Goal: Task Accomplishment & Management: Manage account settings

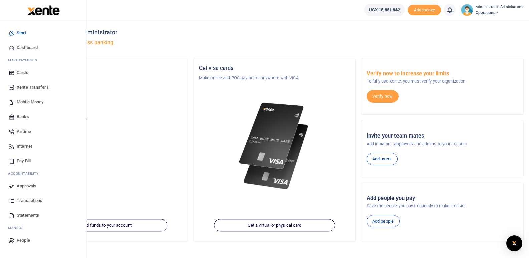
click at [37, 201] on span "Transactions" at bounding box center [30, 200] width 26 height 7
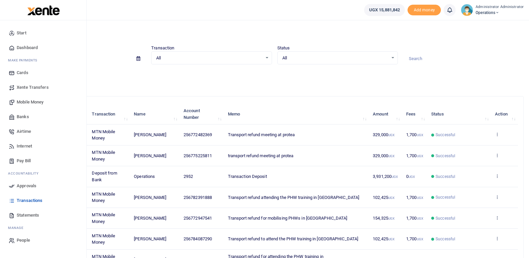
click at [22, 215] on span "Statements" at bounding box center [28, 215] width 22 height 7
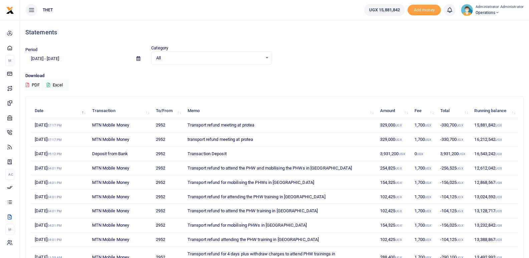
click at [325, 79] on div "Download PDF Excel" at bounding box center [274, 81] width 498 height 18
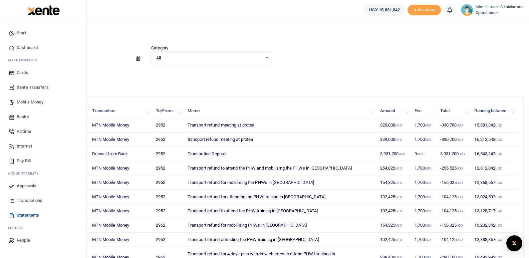
click at [33, 101] on span "Mobile Money" at bounding box center [30, 102] width 27 height 7
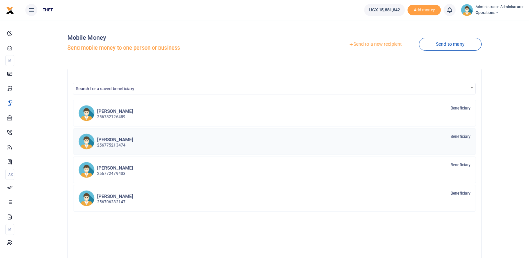
click at [110, 143] on p "256775213474" at bounding box center [115, 145] width 36 height 6
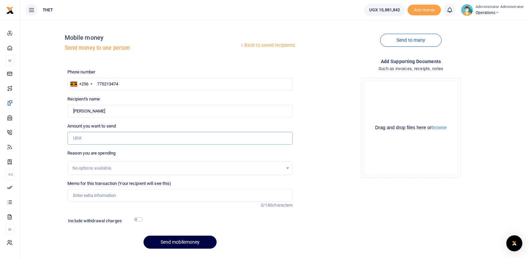
click at [80, 138] on input "Amount you want to send" at bounding box center [180, 138] width 226 height 13
type input "370,000"
click at [88, 197] on input "Memo for this transaction (Your recipient will see this)" at bounding box center [180, 195] width 226 height 13
type input "P"
click at [176, 209] on div "Phone number +256 Uganda +256 775213474 Phone is required. Recipient's name She…" at bounding box center [180, 161] width 231 height 185
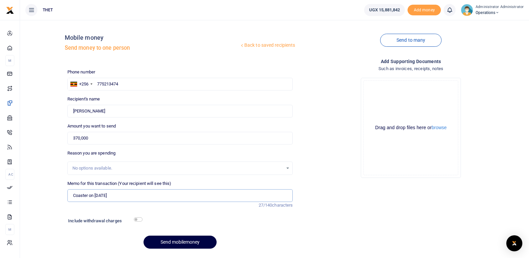
click at [87, 195] on input "Coaster on 28th August 2025" at bounding box center [180, 195] width 226 height 13
type input "Coaster hire on 28th August 2025"
click at [174, 244] on button "Send mobilemoney" at bounding box center [180, 242] width 73 height 13
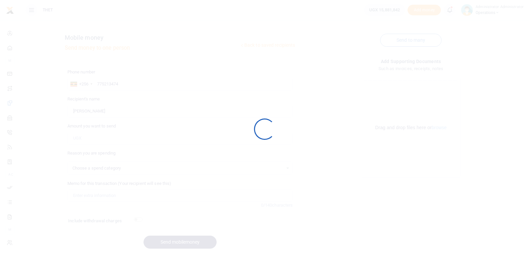
select select
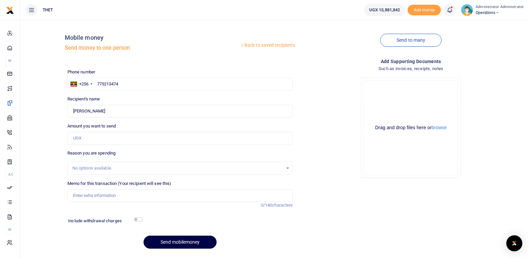
click at [453, 9] on icon at bounding box center [449, 9] width 7 height 7
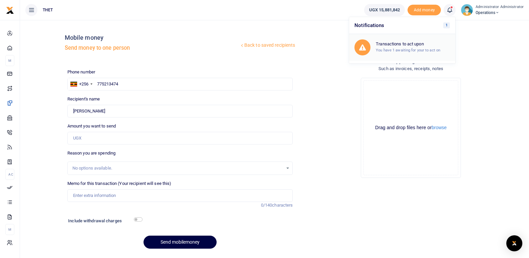
click at [395, 50] on small "You have 1 awaiting for your to act on" at bounding box center [408, 50] width 64 height 5
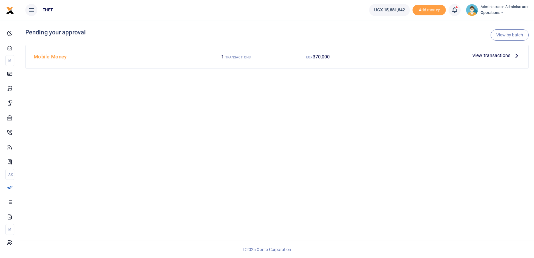
click at [517, 55] on icon at bounding box center [516, 55] width 7 height 7
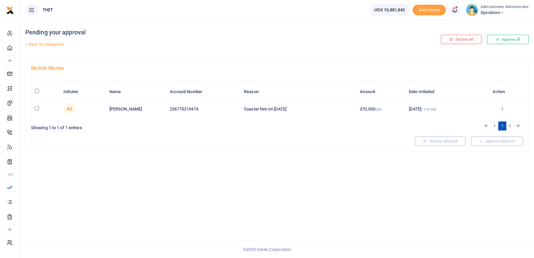
click at [503, 108] on icon at bounding box center [502, 108] width 4 height 5
click at [472, 149] on link "Details" at bounding box center [477, 149] width 53 height 9
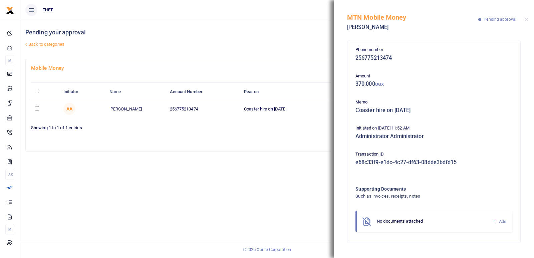
click at [289, 182] on div "Pending your approval Back to categories Decline All Approve all Mobile Money I…" at bounding box center [277, 139] width 514 height 238
click at [529, 18] on div "MTN Mobile Money Sheila Aryatuha Pending approval" at bounding box center [434, 18] width 200 height 37
click at [527, 20] on button "Close" at bounding box center [526, 19] width 4 height 4
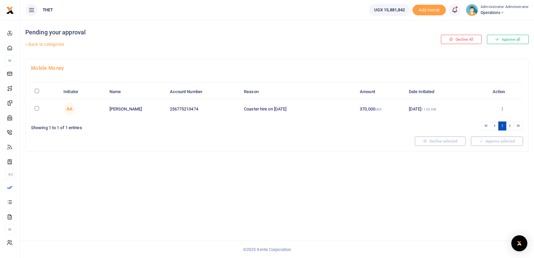
click at [502, 109] on icon at bounding box center [502, 108] width 4 height 5
click at [474, 137] on link "Decline" at bounding box center [477, 134] width 53 height 9
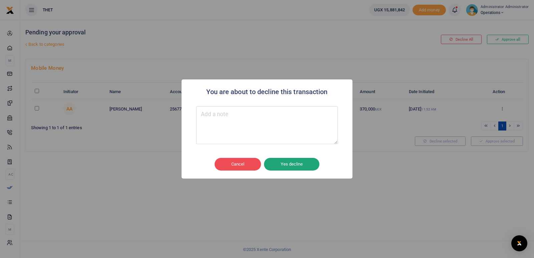
click at [292, 161] on button "Yes decline" at bounding box center [291, 164] width 55 height 13
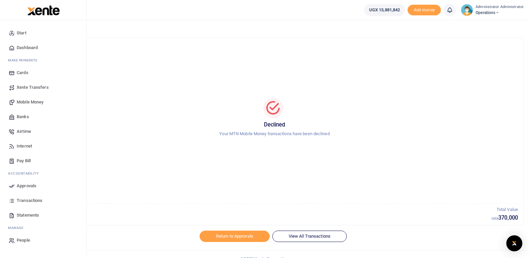
click at [28, 104] on span "Mobile Money" at bounding box center [30, 102] width 27 height 7
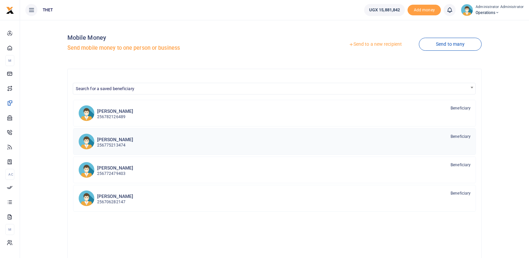
click at [117, 142] on h6 "[PERSON_NAME]" at bounding box center [115, 140] width 36 height 6
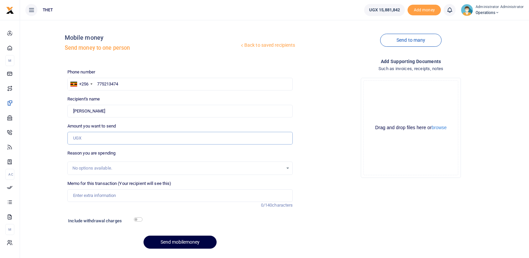
click at [91, 136] on input "Amount you want to send" at bounding box center [180, 138] width 226 height 13
type input "370,000"
click at [85, 196] on input "Memo for this transaction (Your recipient will see this)" at bounding box center [180, 195] width 226 height 13
click at [214, 215] on div "Phone number +256 Uganda +256 775213474 Phone is required. Recipient's name She…" at bounding box center [180, 161] width 231 height 185
click at [196, 196] on input "Coaster hire on 28th August 2025 to be paid using MoMo pay" at bounding box center [180, 195] width 226 height 13
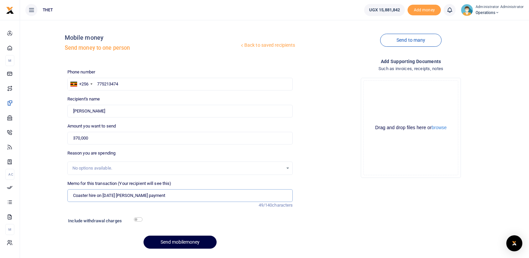
type input "Coaster hire on [DATE] [PERSON_NAME] payment"
click at [218, 224] on div at bounding box center [209, 221] width 134 height 11
click at [187, 243] on button "Send mobilemoney" at bounding box center [180, 242] width 73 height 13
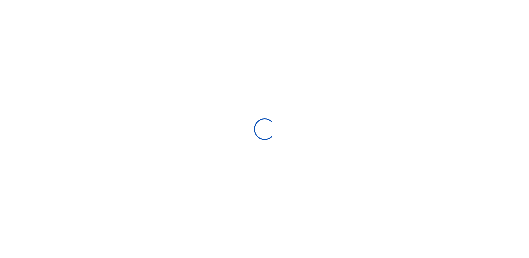
select select
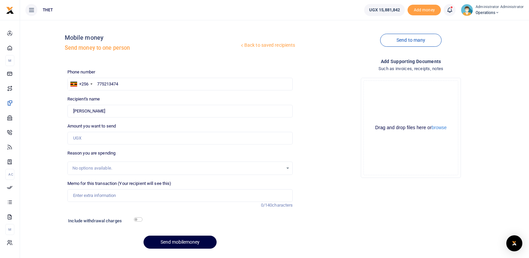
click at [453, 10] on span at bounding box center [453, 10] width 0 height 0
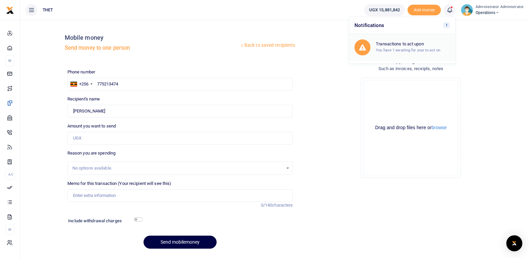
click at [411, 47] on div "Transactions to act upon You have 1 awaiting for your to act on" at bounding box center [413, 47] width 74 height 12
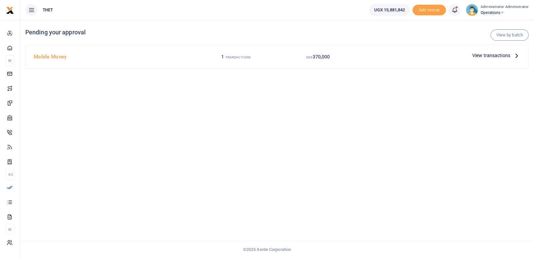
click at [516, 55] on icon at bounding box center [516, 55] width 7 height 7
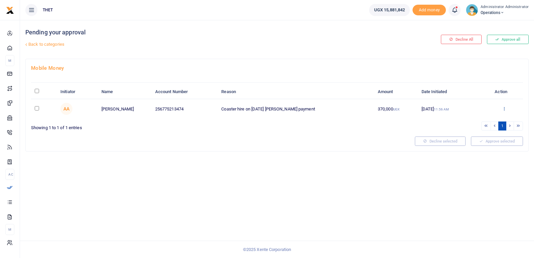
click at [506, 109] on icon at bounding box center [504, 108] width 4 height 5
click at [478, 121] on link "Approve" at bounding box center [479, 119] width 53 height 9
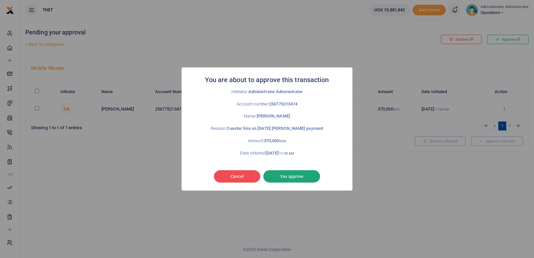
click at [287, 175] on button "Yes approve" at bounding box center [291, 176] width 57 height 13
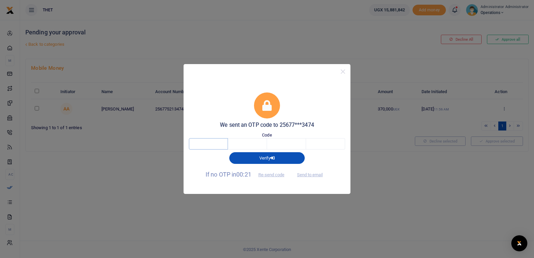
click at [201, 143] on input "text" at bounding box center [208, 143] width 39 height 11
type input "9"
type input "8"
type input "9"
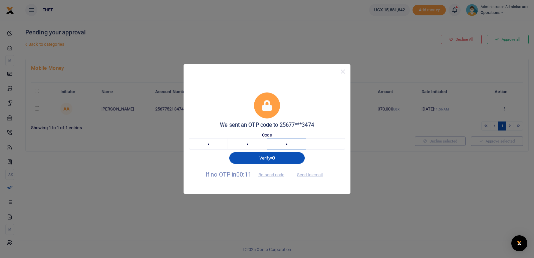
type input "9"
type input "8"
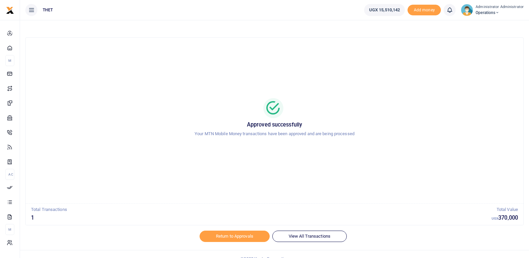
click at [468, 13] on img at bounding box center [467, 10] width 12 height 12
click at [494, 47] on link "Logout" at bounding box center [495, 48] width 53 height 9
